Goal: Navigation & Orientation: Find specific page/section

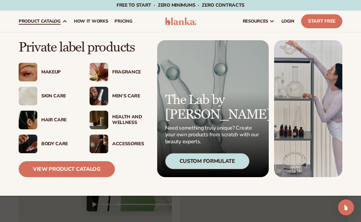
click at [48, 72] on div "Makeup" at bounding box center [58, 73] width 35 height 6
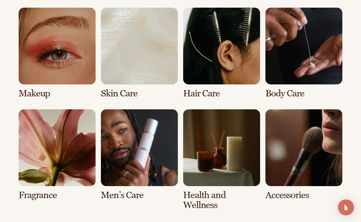
scroll to position [489, 0]
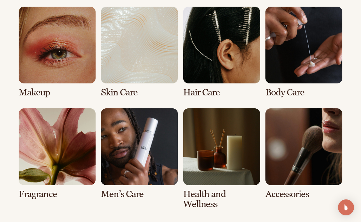
click at [50, 64] on link "1 / 8" at bounding box center [57, 52] width 77 height 91
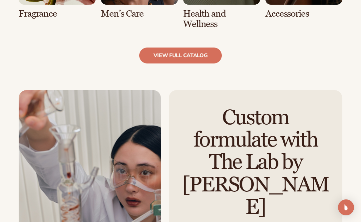
scroll to position [687, 0]
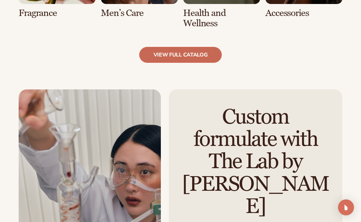
click at [180, 55] on link "view full catalog" at bounding box center [180, 55] width 83 height 16
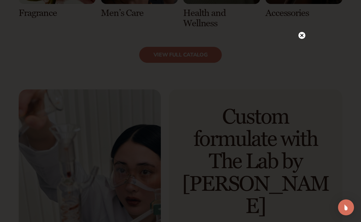
click at [302, 37] on circle at bounding box center [301, 35] width 7 height 7
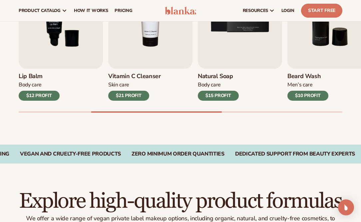
scroll to position [265, 0]
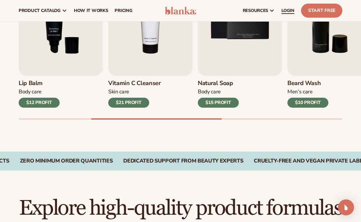
click at [287, 10] on span "LOGIN" at bounding box center [287, 10] width 13 height 5
